Goal: Transaction & Acquisition: Book appointment/travel/reservation

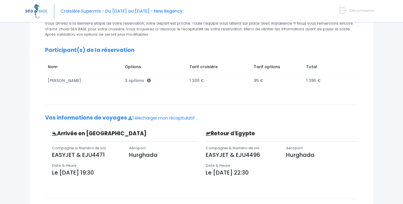
scroll to position [75, 0]
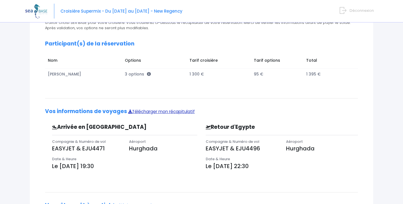
click at [169, 111] on link "Télécharger mon récapitulatif" at bounding box center [161, 111] width 67 height 6
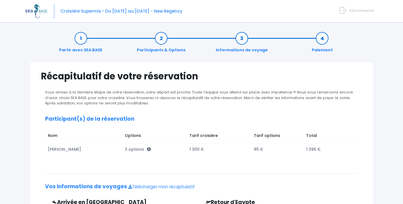
scroll to position [0, 0]
click at [80, 36] on link "Partir avec SEA BASE" at bounding box center [80, 44] width 49 height 18
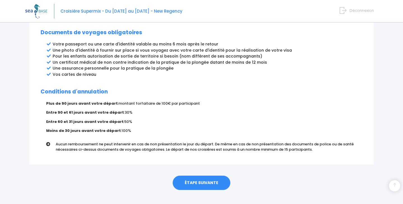
scroll to position [306, 0]
click at [197, 176] on link "ÉTAPE SUIVANTE" at bounding box center [202, 183] width 58 height 15
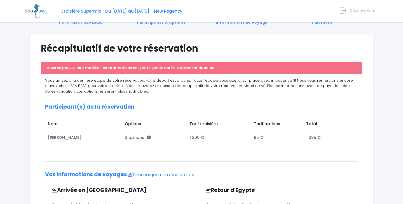
scroll to position [34, 0]
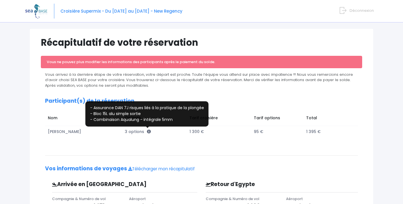
click at [148, 131] on icon at bounding box center [149, 131] width 4 height 4
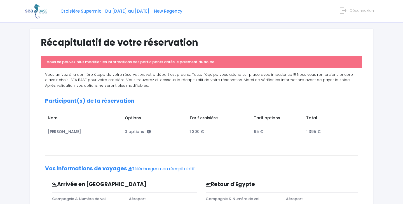
click at [134, 131] on span "3 options" at bounding box center [138, 132] width 26 height 6
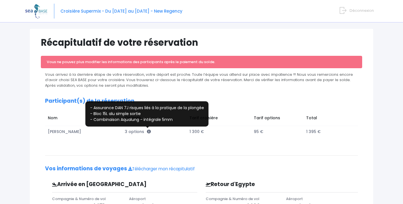
click at [148, 131] on icon at bounding box center [149, 131] width 4 height 4
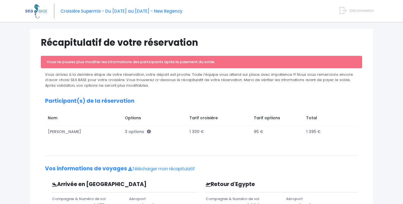
click at [153, 114] on td "Options" at bounding box center [154, 118] width 64 height 13
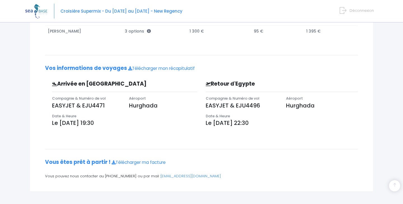
scroll to position [134, 0]
click at [140, 161] on link "Télécharger ma facture" at bounding box center [139, 162] width 54 height 6
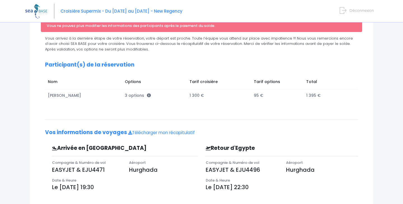
scroll to position [60, 0]
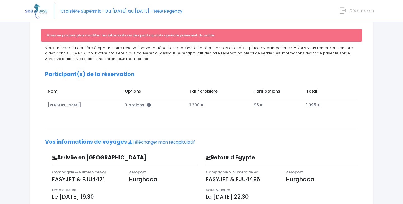
click at [26, 11] on img at bounding box center [36, 11] width 22 height 14
click at [39, 14] on img at bounding box center [36, 11] width 22 height 14
drag, startPoint x: 40, startPoint y: 13, endPoint x: 90, endPoint y: 7, distance: 50.9
click at [40, 13] on img at bounding box center [36, 11] width 22 height 14
